Goal: Check status: Check status

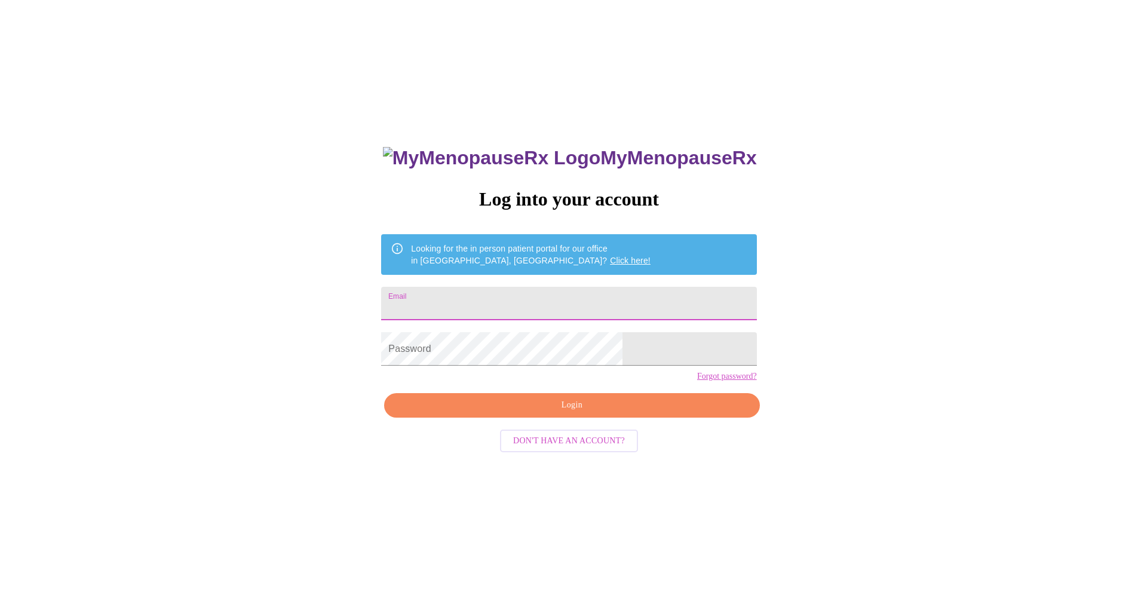
click at [532, 299] on input "Email" at bounding box center [568, 303] width 375 height 33
type input "kimdfarris@gmail.com"
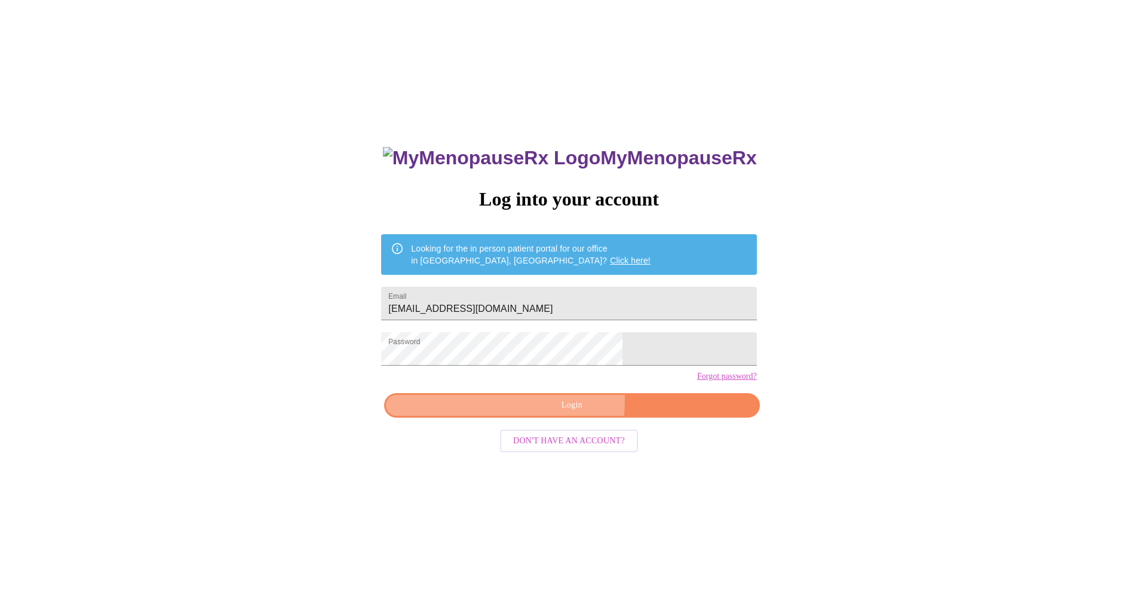
click at [546, 413] on span "Login" at bounding box center [572, 405] width 348 height 15
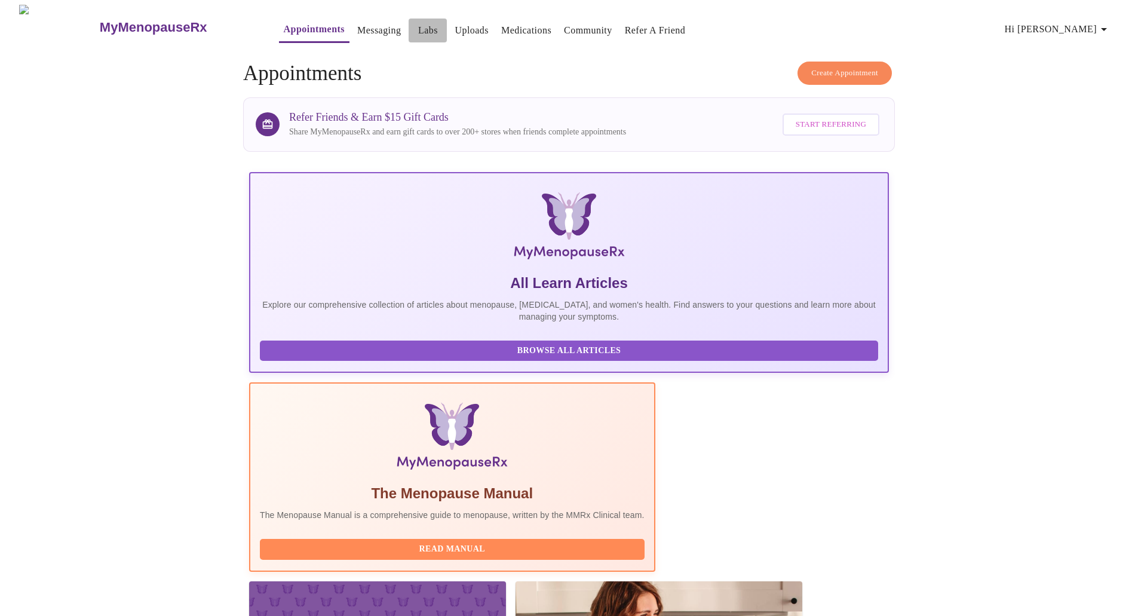
click at [418, 26] on link "Labs" at bounding box center [428, 30] width 20 height 17
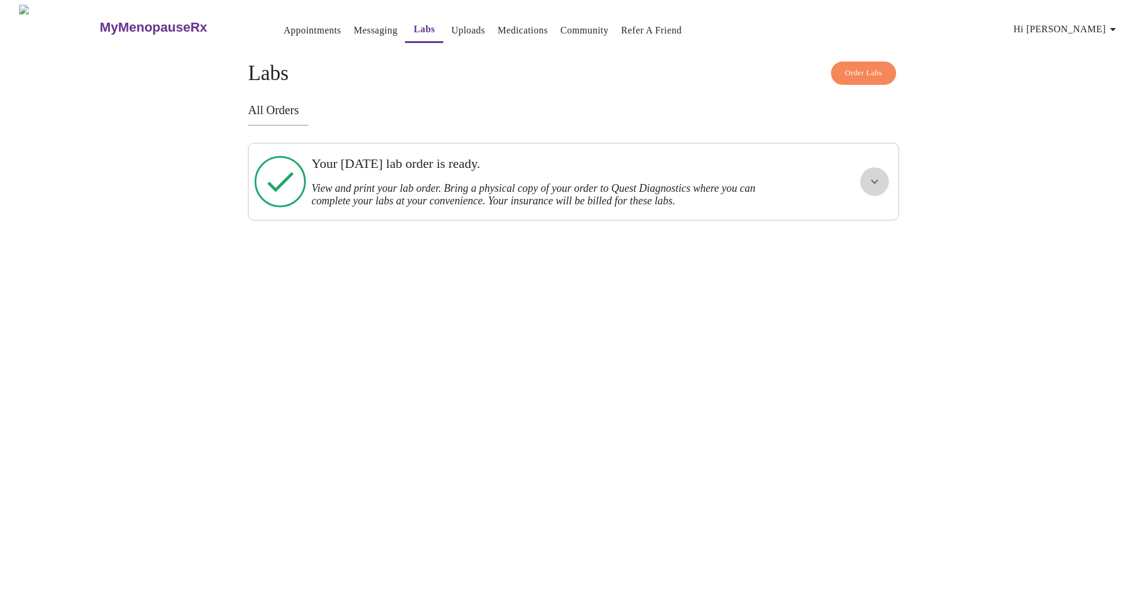
click at [871, 180] on icon "show more" at bounding box center [874, 182] width 7 height 4
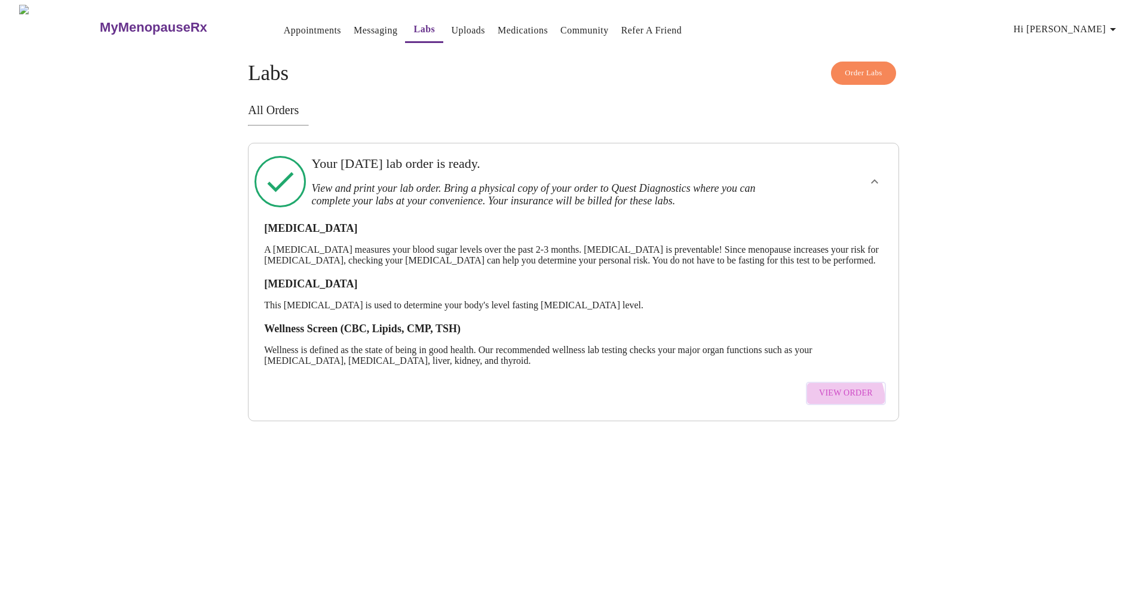
click at [827, 405] on button "View Order" at bounding box center [846, 393] width 80 height 23
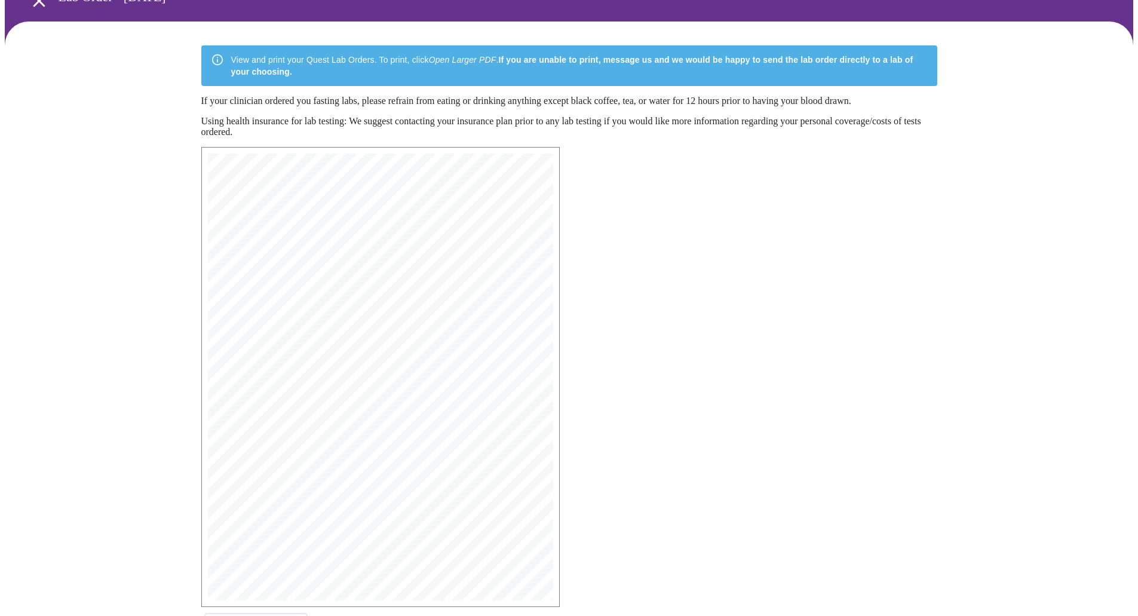
scroll to position [119, 0]
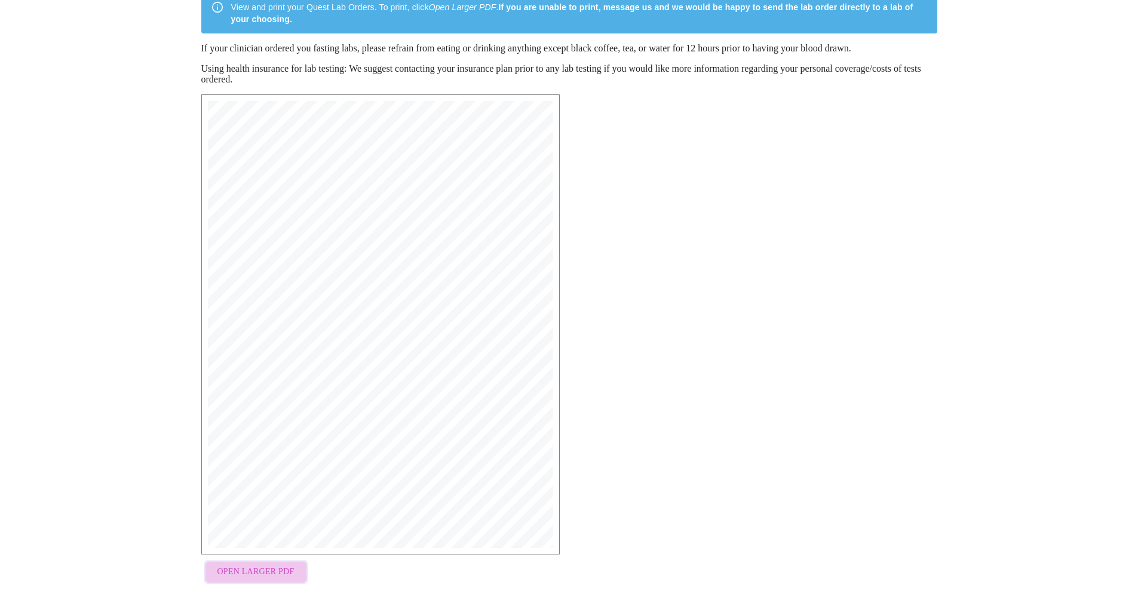
click at [271, 577] on span "Open Larger PDF" at bounding box center [255, 571] width 77 height 15
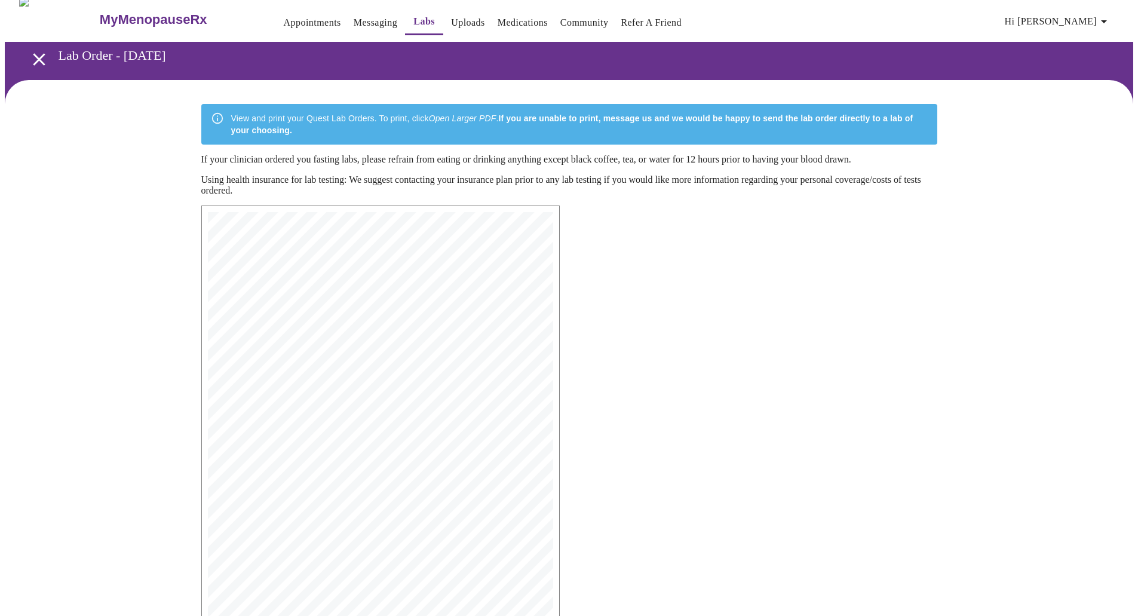
scroll to position [0, 0]
